Goal: Obtain resource: Download file/media

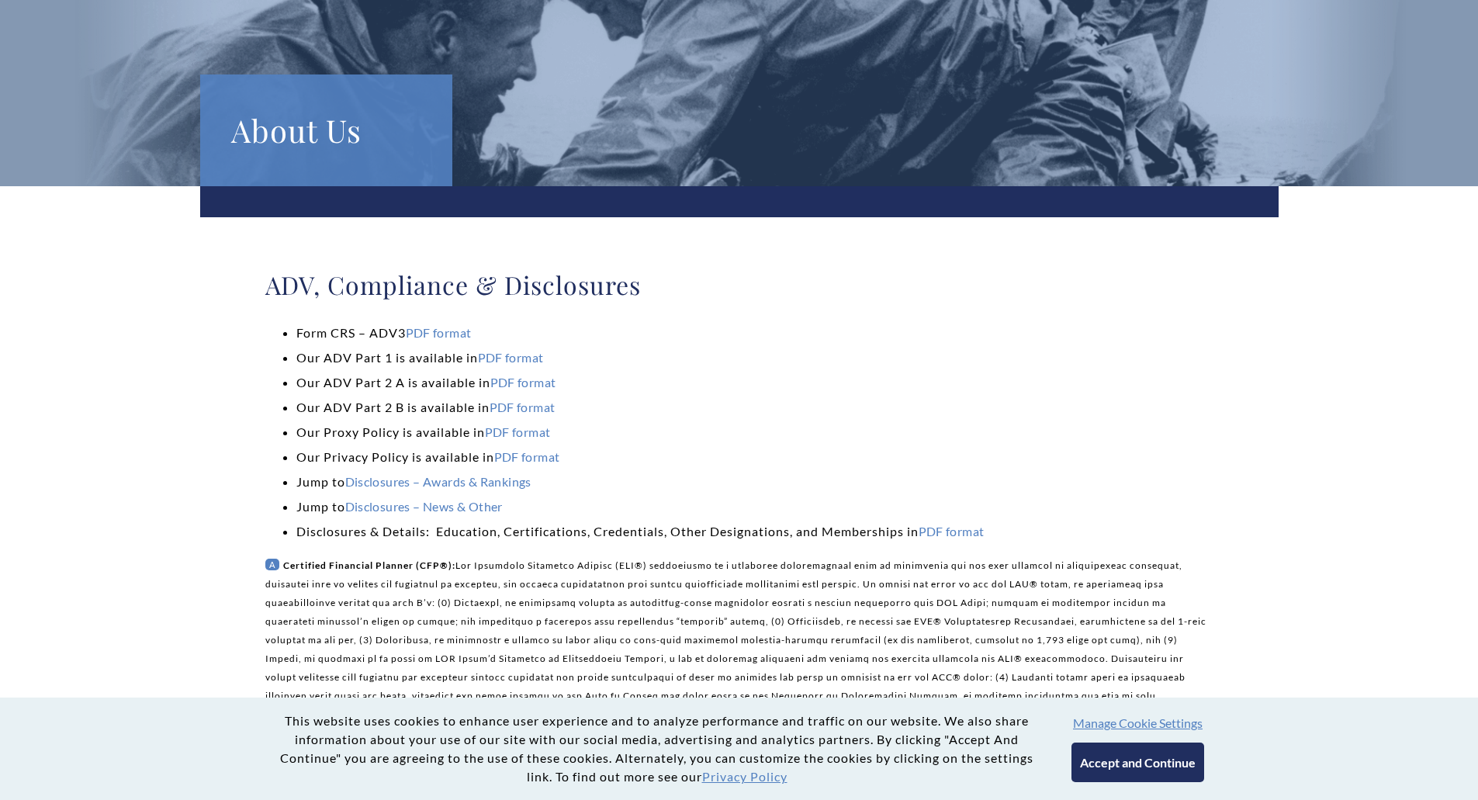
scroll to position [155, 0]
click at [442, 332] on link "PDF format" at bounding box center [439, 332] width 66 height 15
click at [534, 355] on link "PDF format" at bounding box center [511, 357] width 66 height 15
click at [417, 506] on link "Disclosures – News & Other" at bounding box center [423, 506] width 157 height 15
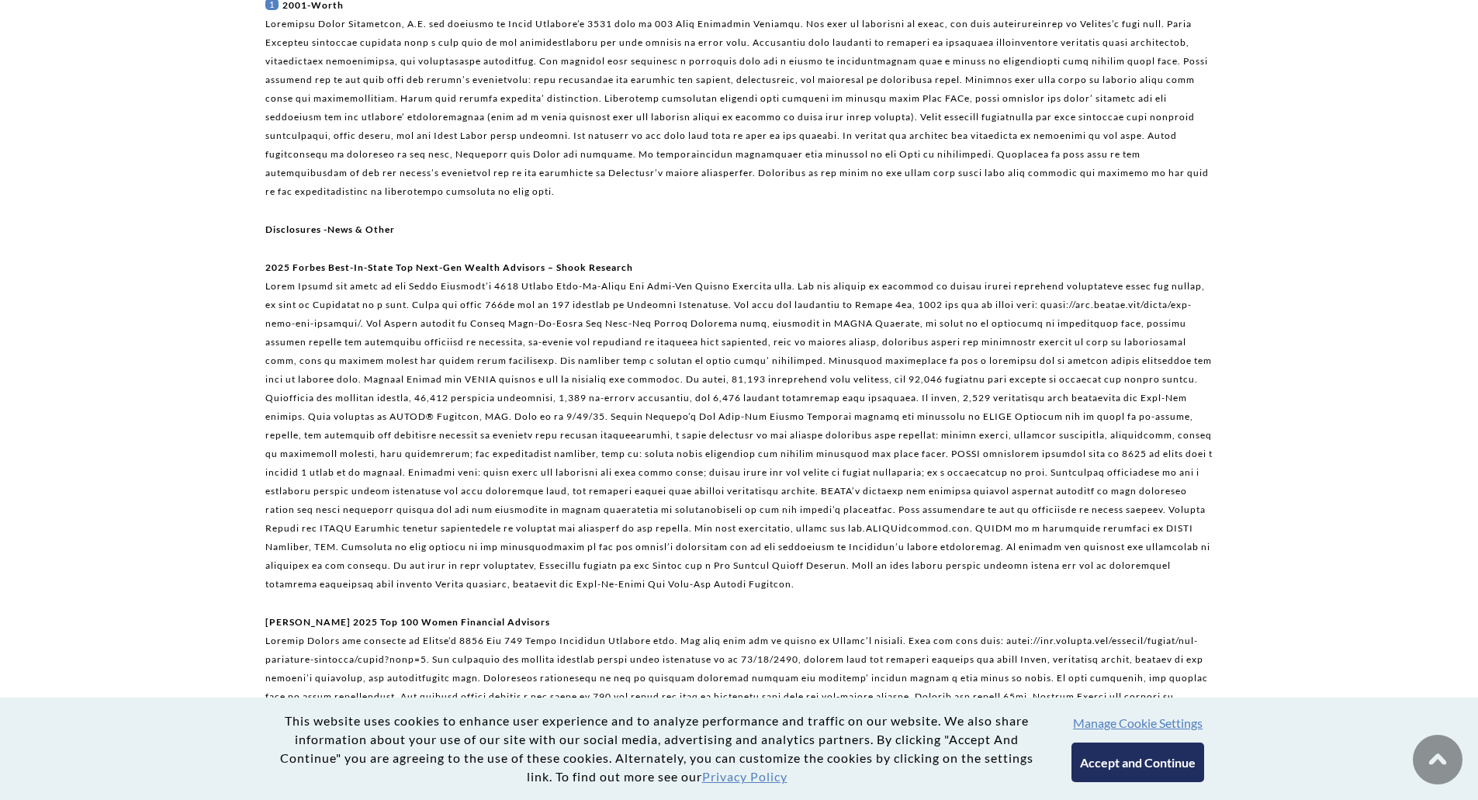
scroll to position [37309, 0]
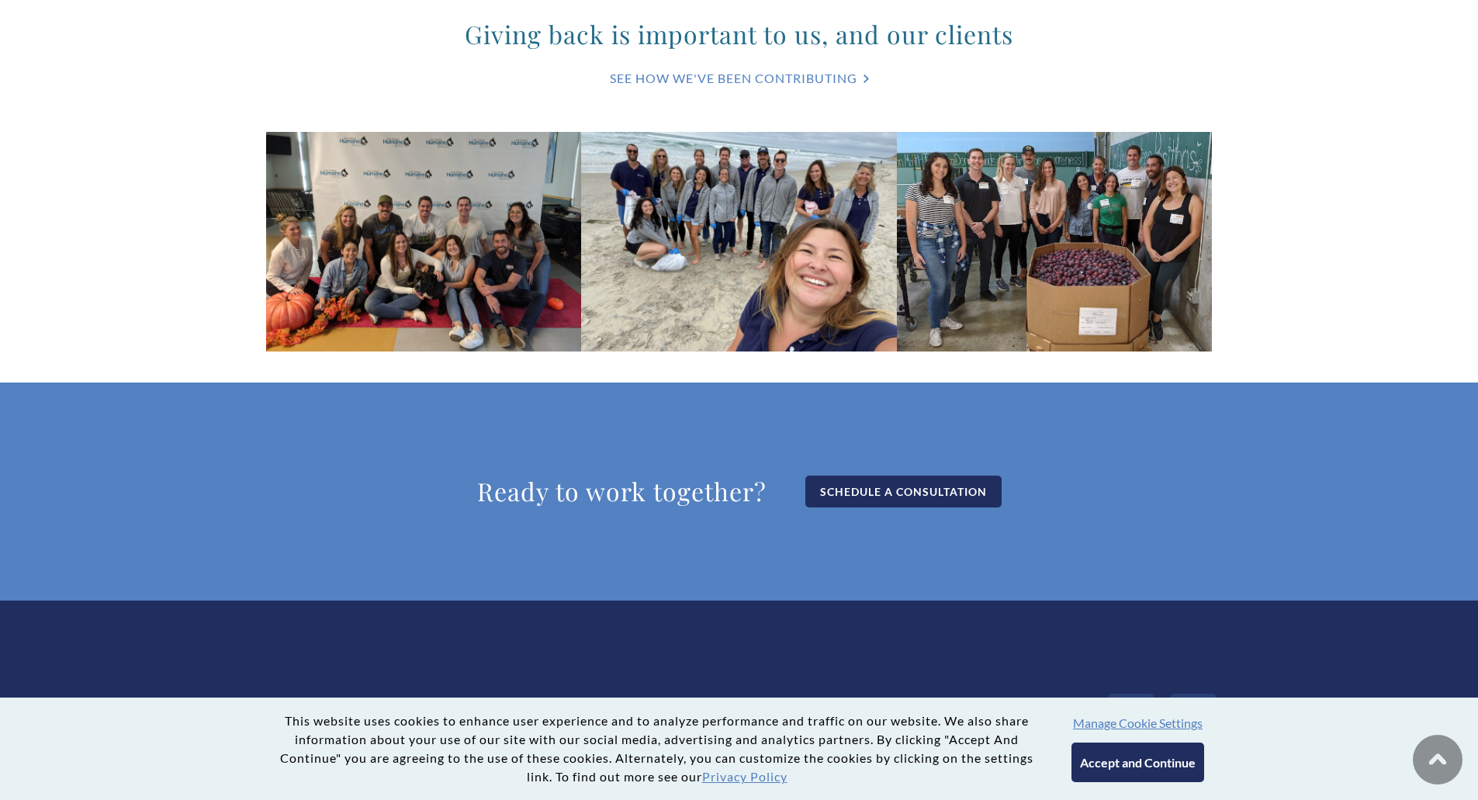
scroll to position [4526, 0]
